Goal: Task Accomplishment & Management: Complete application form

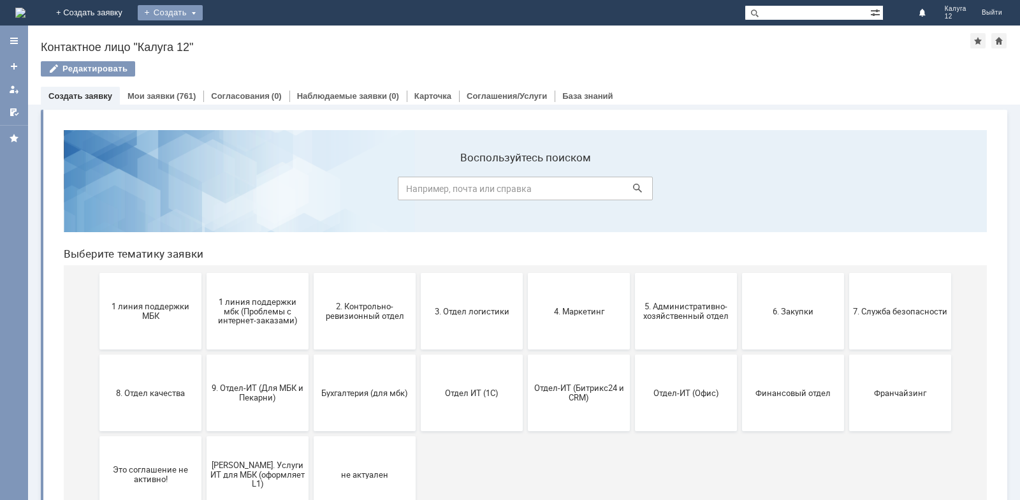
click at [203, 15] on div "Создать" at bounding box center [170, 12] width 65 height 15
click at [130, 10] on link "+ Создать заявку" at bounding box center [89, 13] width 82 height 26
click at [181, 96] on div "(761)" at bounding box center [186, 96] width 19 height 10
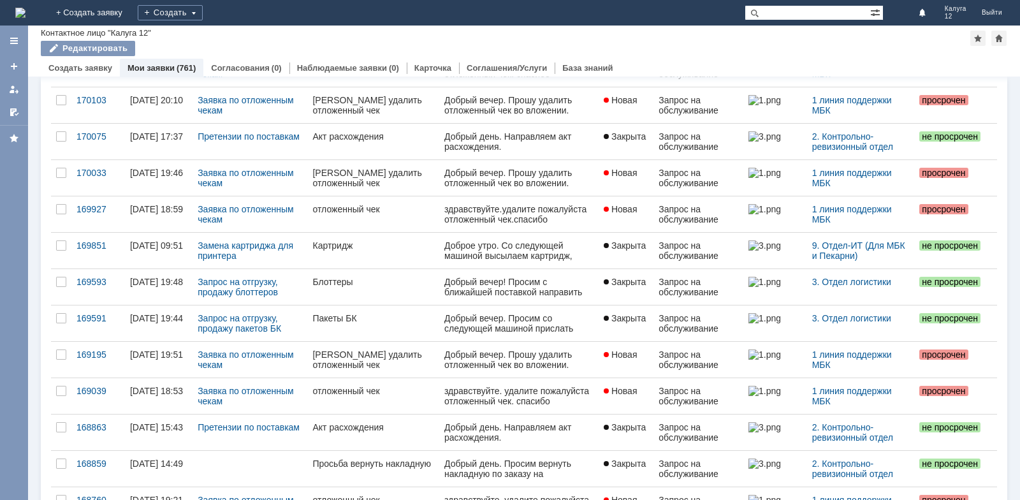
click at [376, 320] on div "Пакеты БК" at bounding box center [373, 318] width 122 height 10
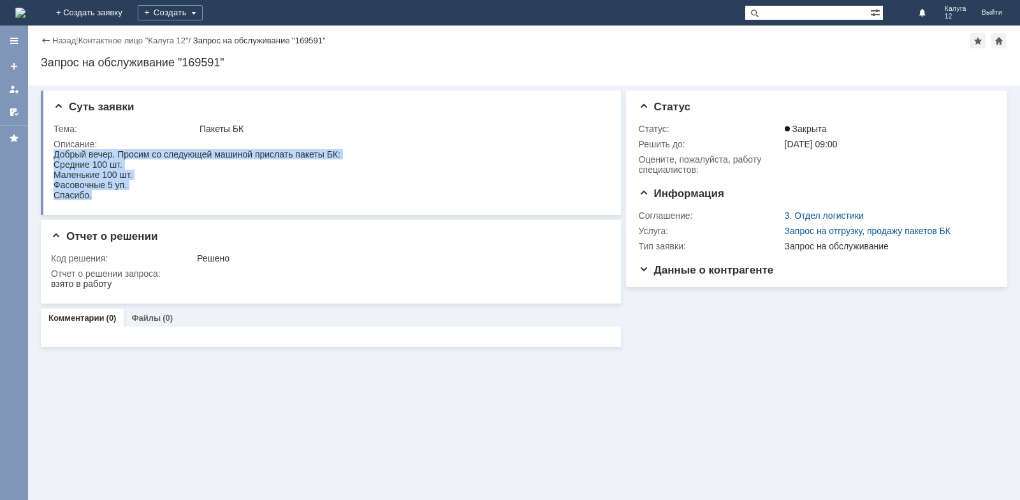
drag, startPoint x: 55, startPoint y: 155, endPoint x: 171, endPoint y: 193, distance: 121.4
click at [171, 193] on body "Добрый вечер. Просим со следующей машиной прислать пакеты БК: Средние 100 шт. М…" at bounding box center [197, 174] width 287 height 51
copy body "Добрый вечер. Просим со следующей машиной прислать пакеты БК: Средние 100 шт. М…"
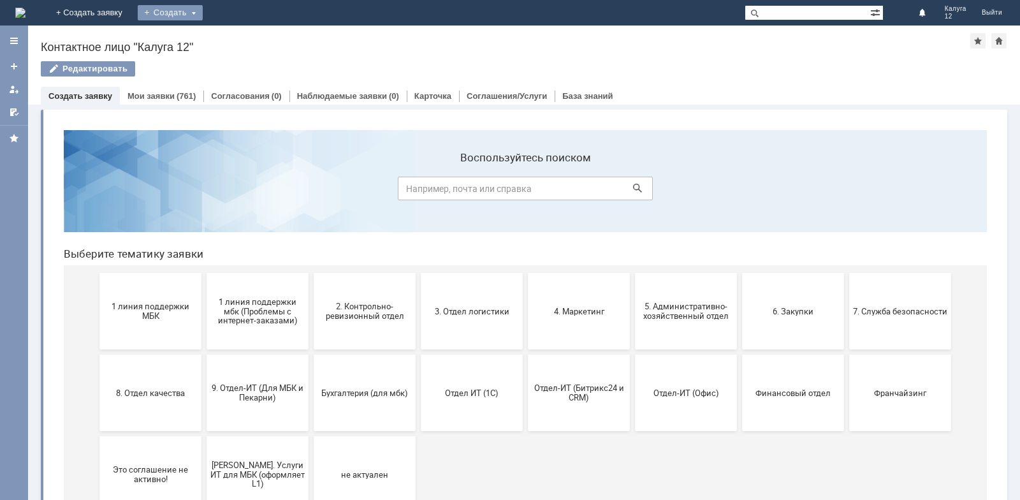
click at [203, 8] on div "Создать" at bounding box center [170, 12] width 65 height 15
click at [237, 38] on link "Заявка" at bounding box center [188, 38] width 97 height 15
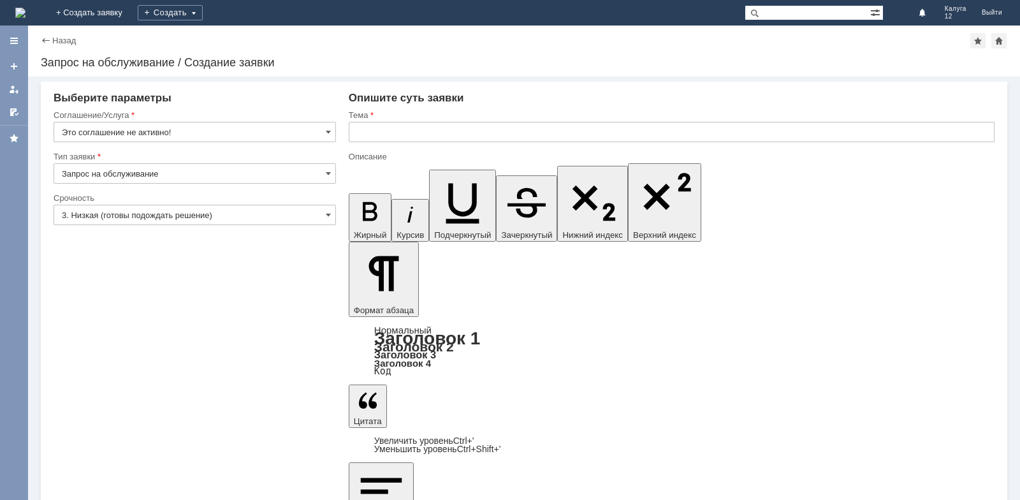
drag, startPoint x: 439, startPoint y: 3930, endPoint x: 363, endPoint y: 3930, distance: 75.9
click at [325, 129] on input "Это соглашение не активно!" at bounding box center [195, 132] width 283 height 20
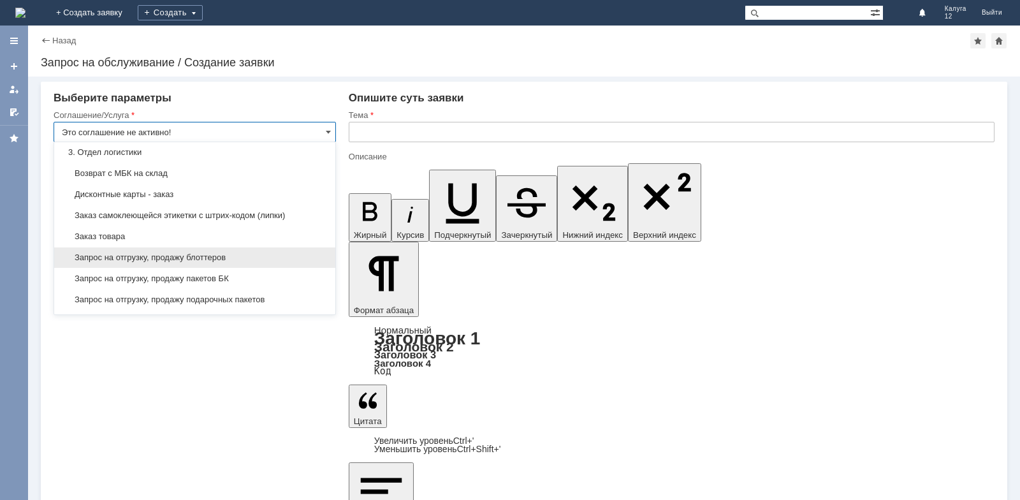
scroll to position [383, 0]
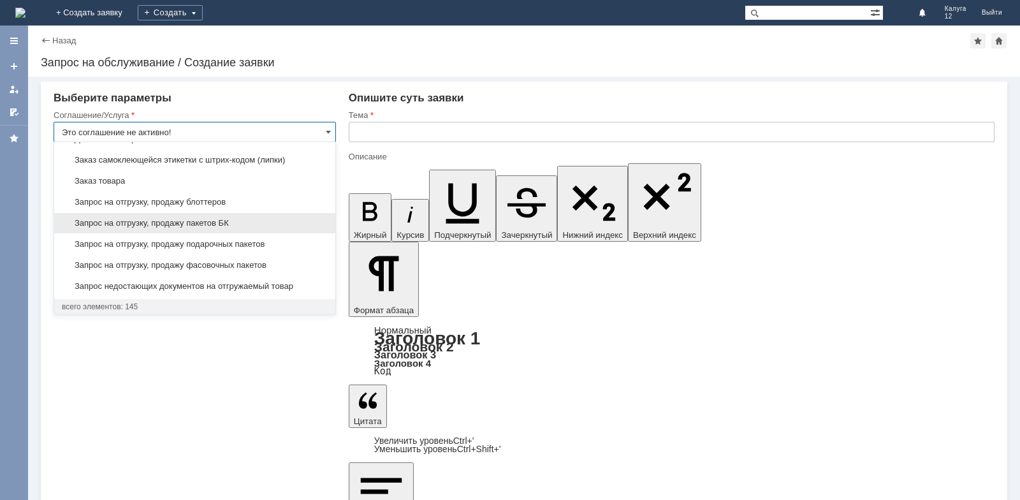
click at [221, 224] on span "Запрос на отгрузку, продажу пакетов БК" at bounding box center [195, 223] width 266 height 10
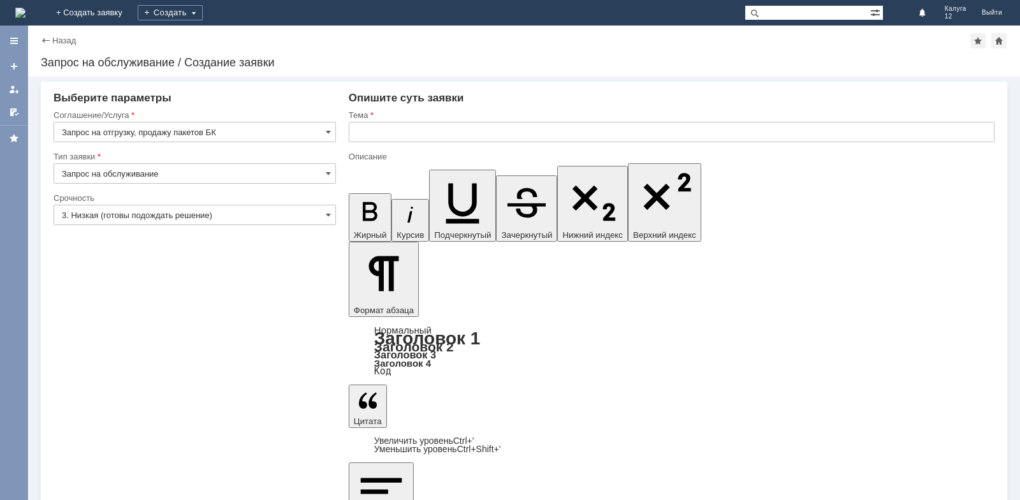
type input "Запрос на отгрузку, продажу пакетов БК"
click at [366, 129] on input "text" at bounding box center [672, 132] width 646 height 20
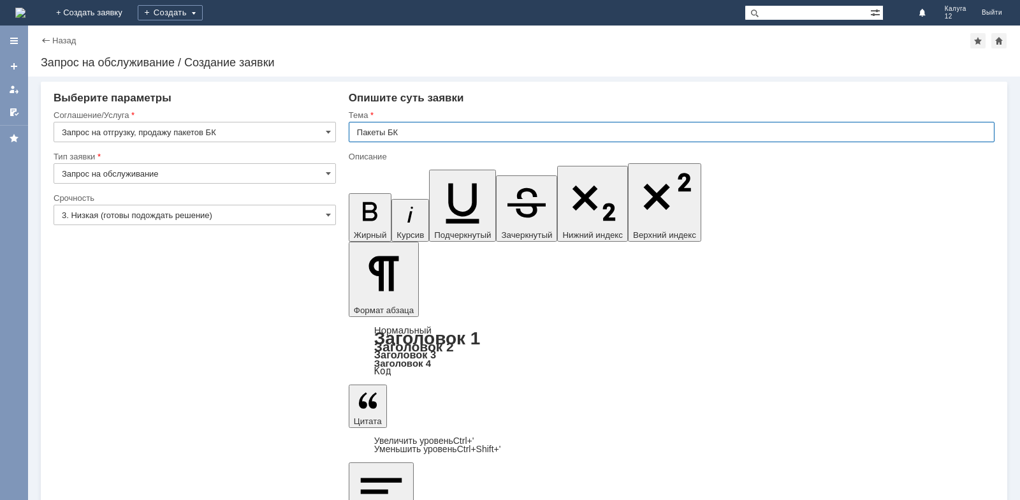
type input "Пакеты БК"
